Goal: Find specific page/section: Find specific page/section

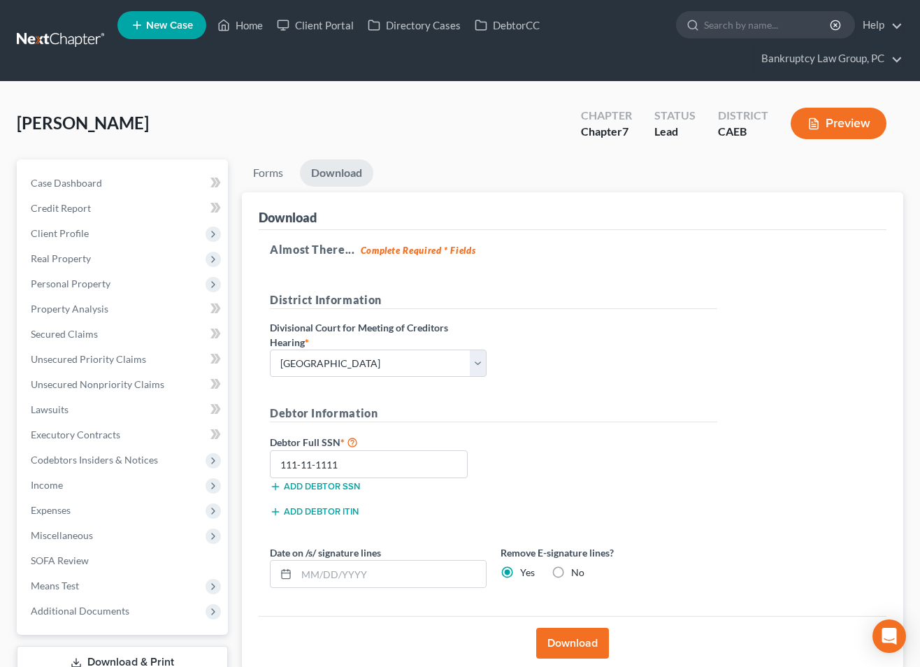
select select "2"
click at [245, 24] on link "Home" at bounding box center [239, 25] width 59 height 25
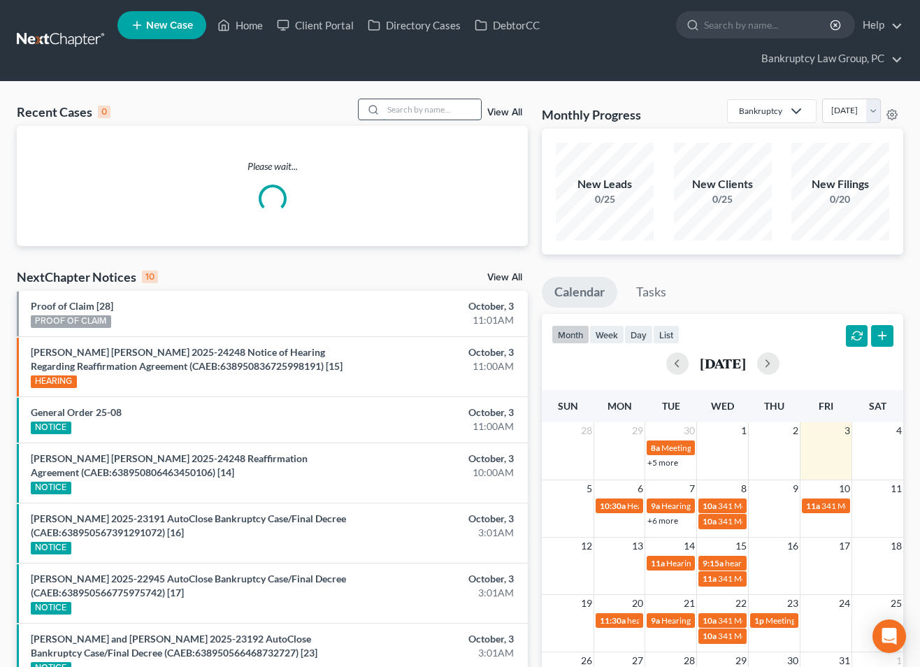
click at [442, 109] on input "search" at bounding box center [432, 109] width 98 height 20
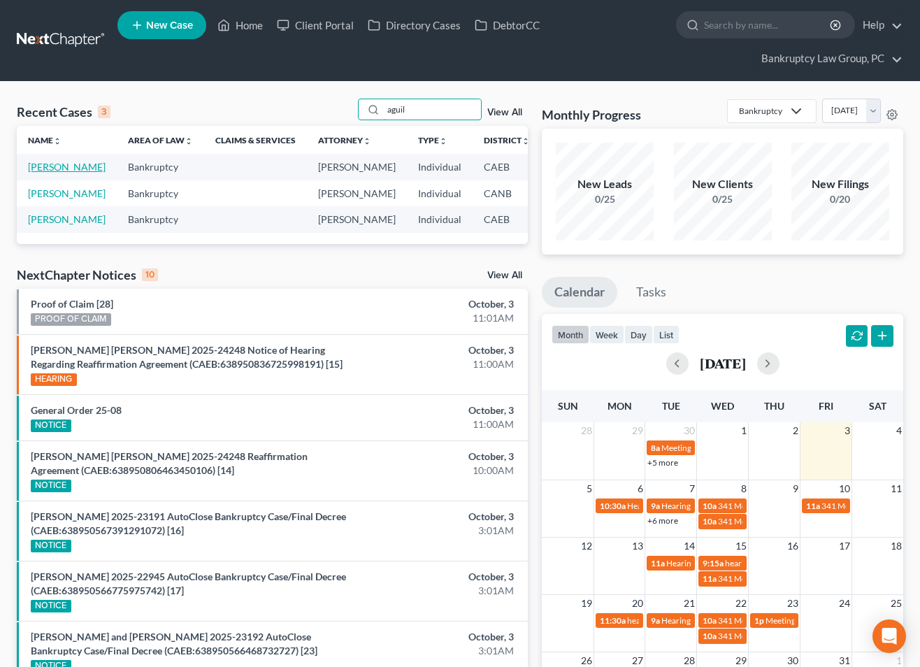
type input "aguil"
click at [49, 168] on link "[PERSON_NAME]" at bounding box center [67, 167] width 78 height 12
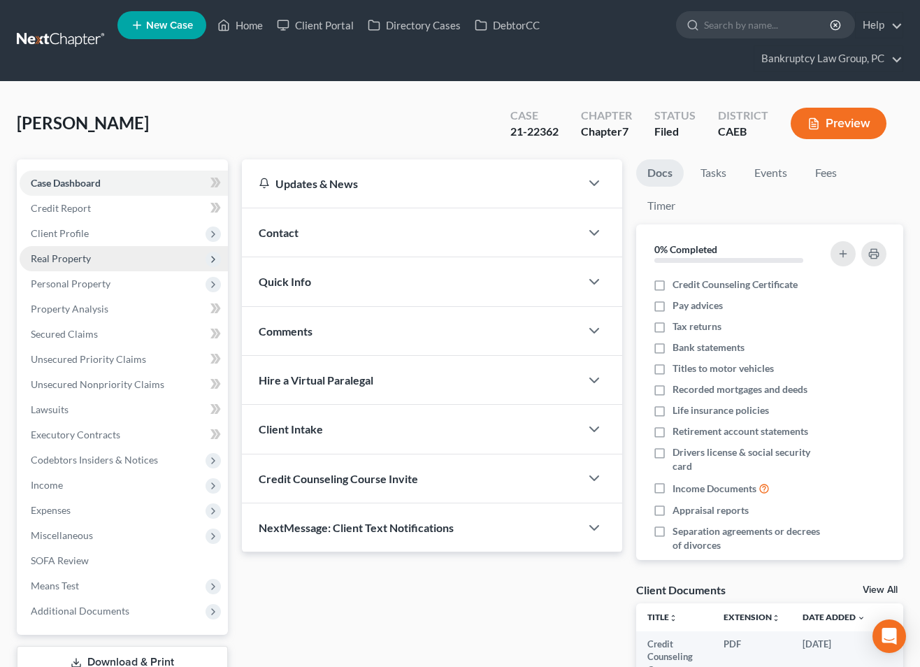
click at [62, 261] on span "Real Property" at bounding box center [61, 258] width 60 height 12
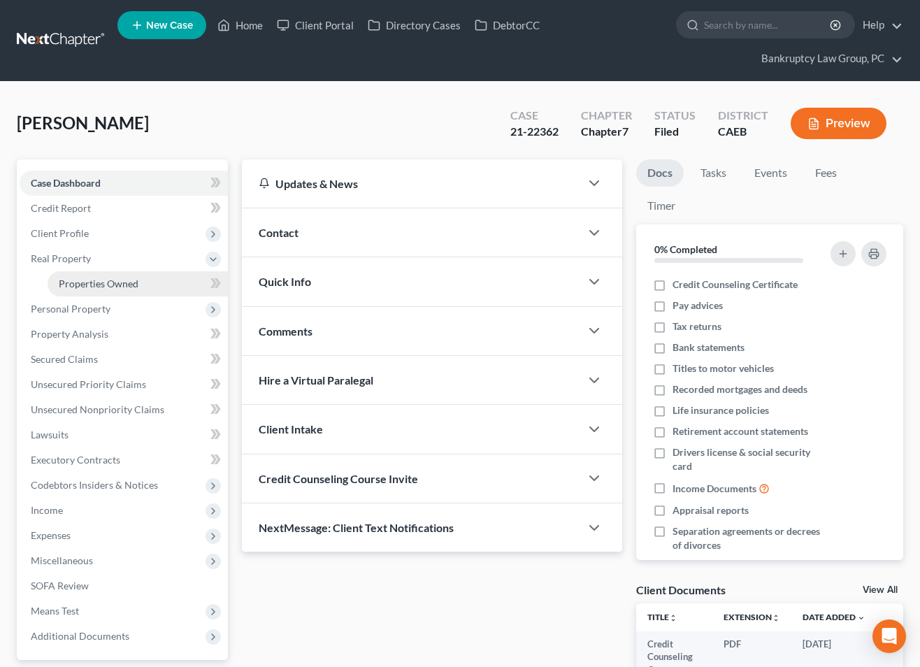
click at [72, 287] on span "Properties Owned" at bounding box center [99, 283] width 80 height 12
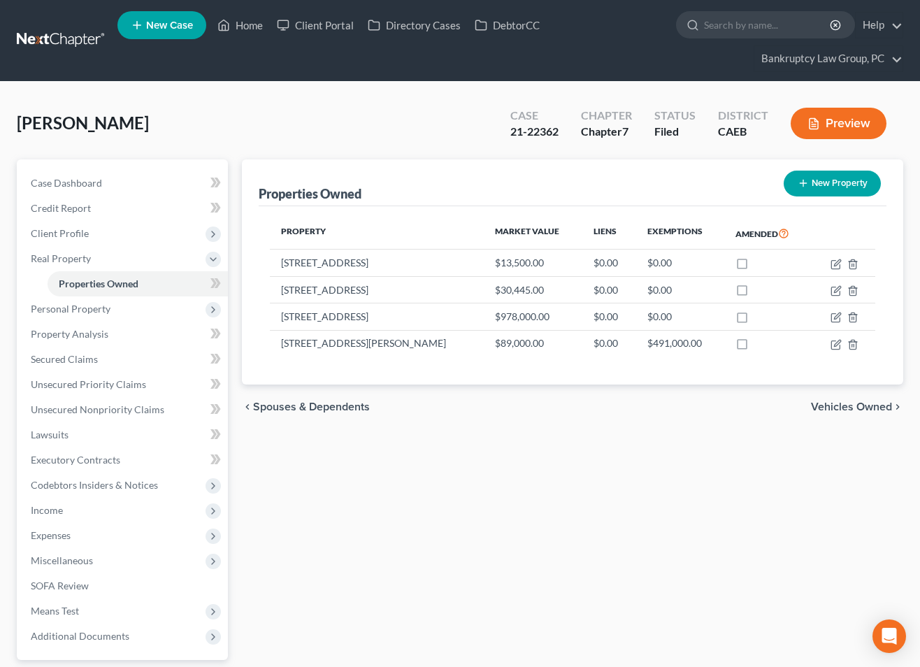
click at [839, 128] on button "Preview" at bounding box center [838, 123] width 96 height 31
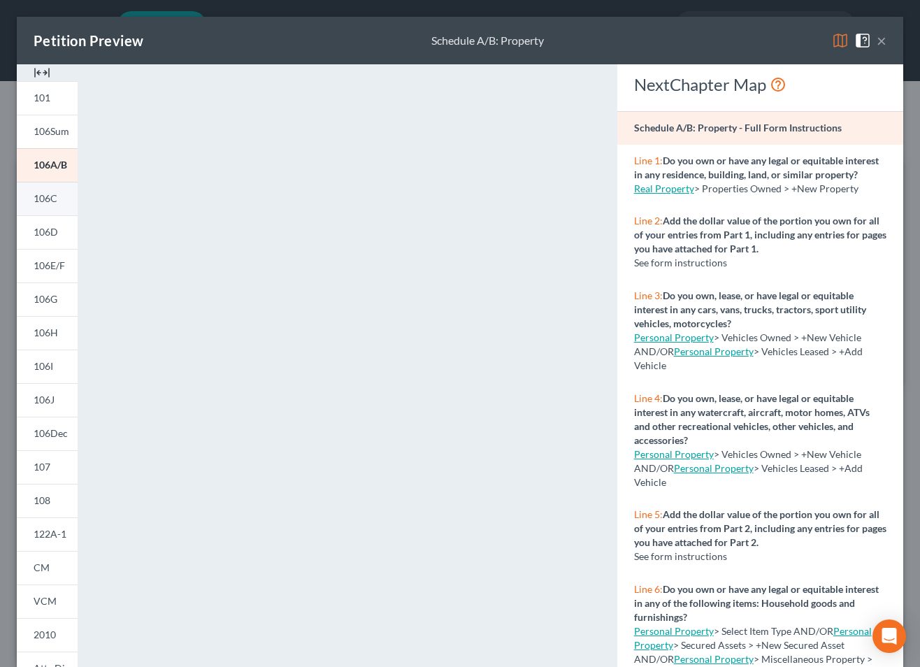
click at [57, 203] on link "106C" at bounding box center [47, 199] width 61 height 34
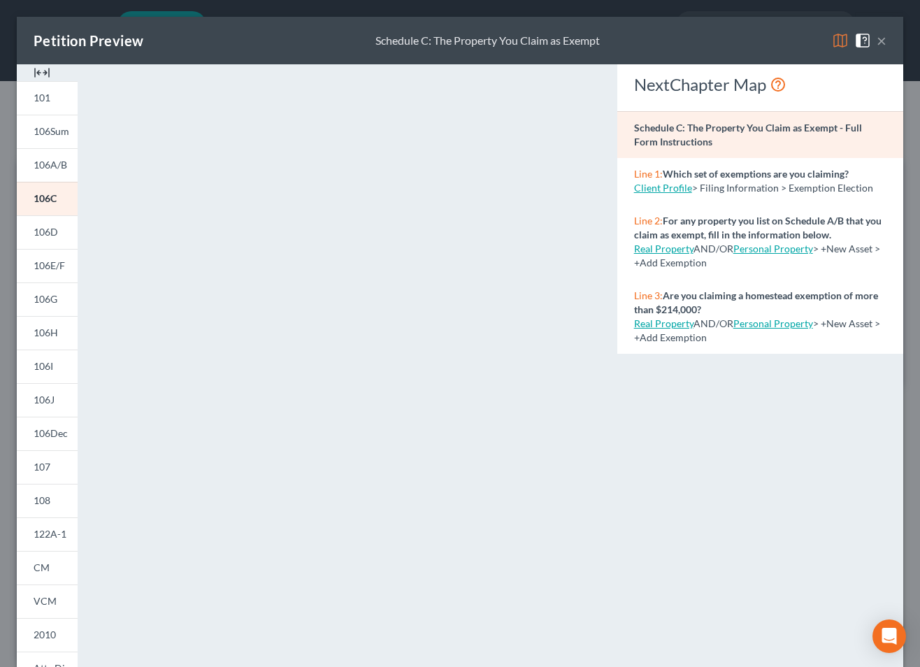
click at [885, 40] on button "×" at bounding box center [881, 40] width 10 height 17
